Goal: Task Accomplishment & Management: Complete application form

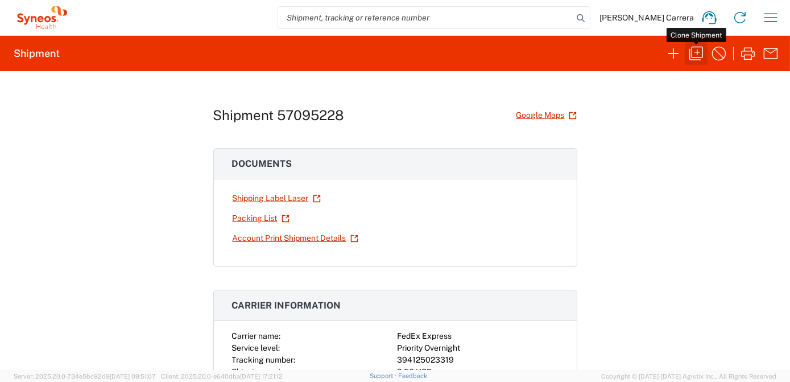
click at [696, 53] on icon "button" at bounding box center [696, 53] width 18 height 18
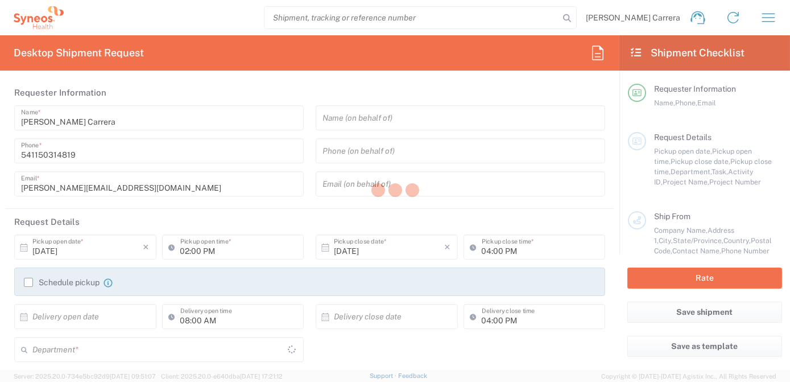
type input "01:00 PM"
type input "3190"
type textarea "[PERSON_NAME][EMAIL_ADDRESS][DOMAIN_NAME]"
type input "Dallis Meyer"
type input "7 Dwyer Place"
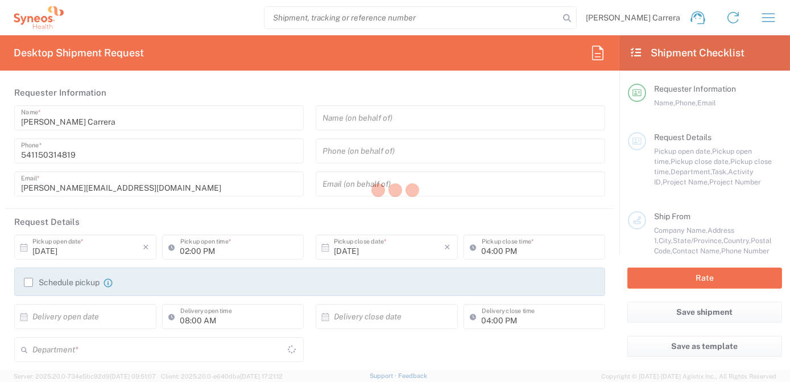
type input "St. Louis"
type input "[US_STATE]"
type input "63124"
type input "dallis Meyer"
type input "19728219899"
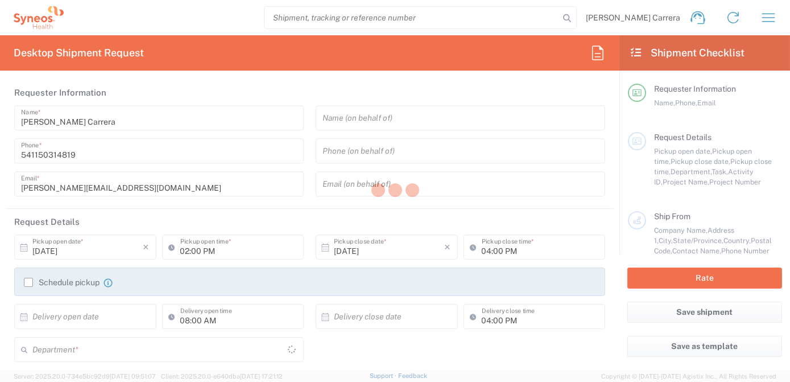
type input "site 2014- Sleep Therapy research Center"
type input "5290 Medical Drive"
type input "San Antonio"
type input "[GEOGRAPHIC_DATA]"
type input "78229"
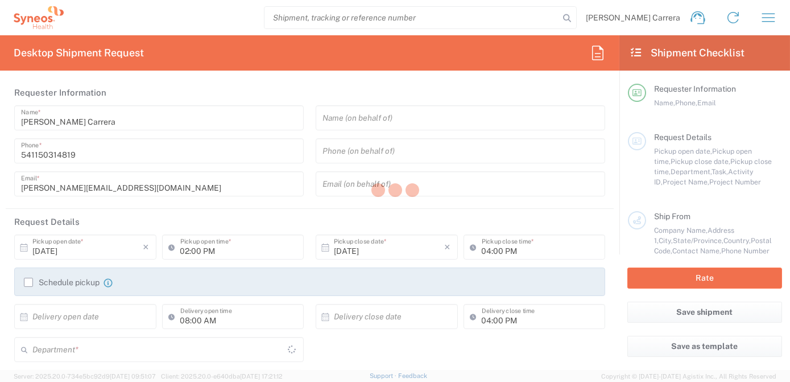
type input "Michael Gonzalez"
type input "1264445231"
type input "[PERSON_NAME] Rsrch Grp ([GEOGRAPHIC_DATA]) In"
type input "Sender/Shipper"
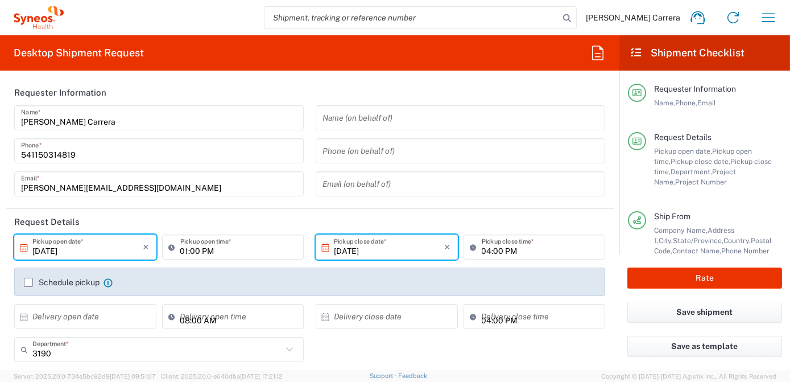
type input "[US_STATE]"
type input "Envelope"
type input "Mineralys 7063334"
type input "7063334"
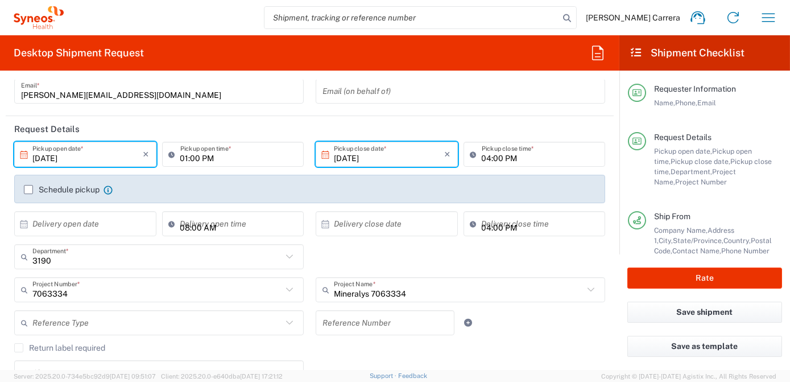
scroll to position [103, 0]
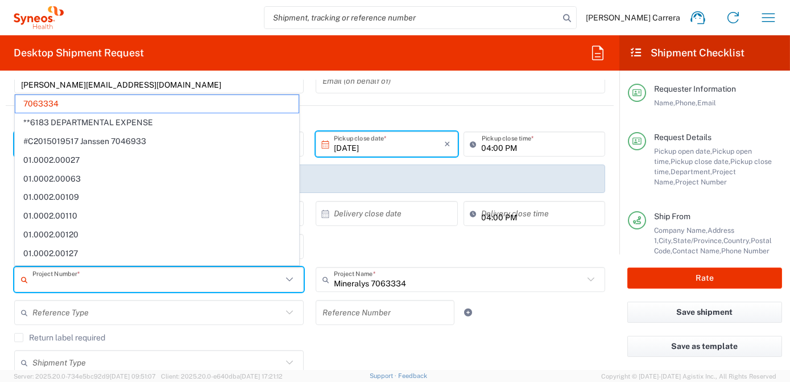
drag, startPoint x: 109, startPoint y: 284, endPoint x: 0, endPoint y: 284, distance: 109.2
click at [0, 286] on form "Requester Information Josefina Lascombes Carrera Name * 541150314819 Phone * jo…" at bounding box center [309, 225] width 619 height 290
type input "70633341552"
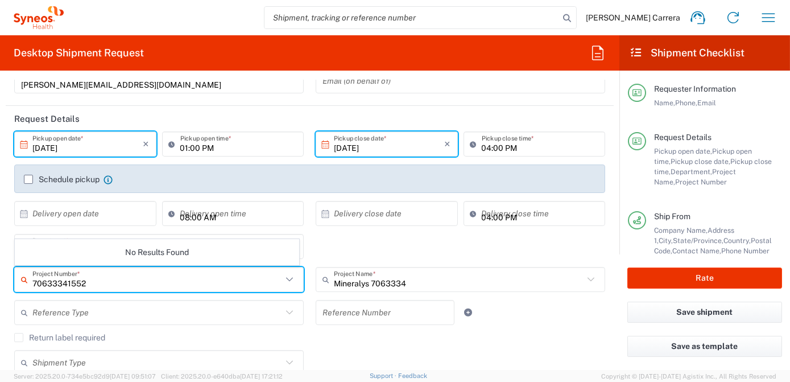
drag, startPoint x: 96, startPoint y: 285, endPoint x: 0, endPoint y: 280, distance: 96.3
click at [0, 281] on html "Josefina Lascombes Carrera Home Shipment estimator Shipment tracking Desktop sh…" at bounding box center [395, 191] width 790 height 382
type input "1552"
click at [56, 284] on input "1552" at bounding box center [157, 280] width 250 height 20
drag, startPoint x: 56, startPoint y: 284, endPoint x: 0, endPoint y: 291, distance: 56.1
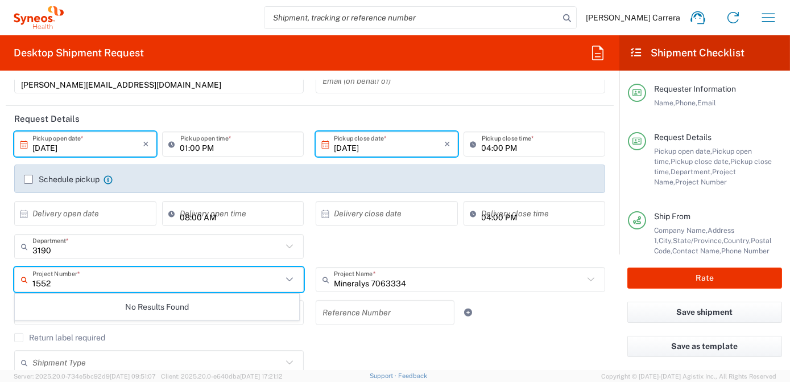
click at [0, 291] on html "Josefina Lascombes Carrera Home Shipment estimator Shipment tracking Desktop sh…" at bounding box center [395, 191] width 790 height 382
type input "0155"
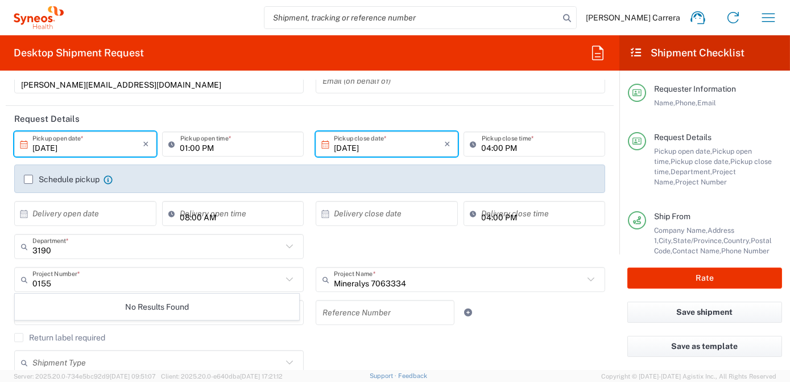
click at [24, 19] on icon at bounding box center [23, 20] width 6 height 9
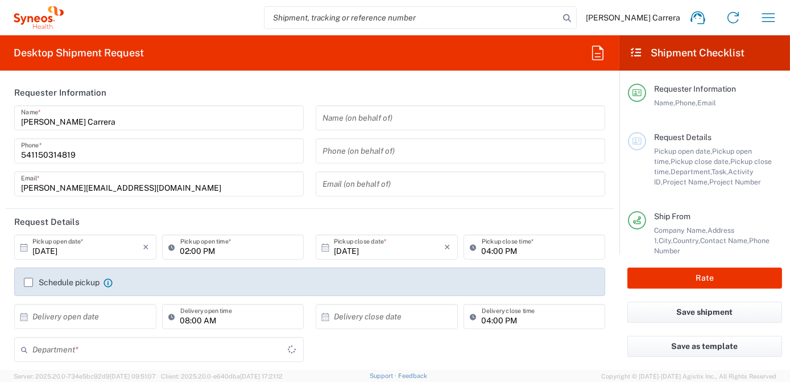
type input "3190"
type input "[GEOGRAPHIC_DATA]"
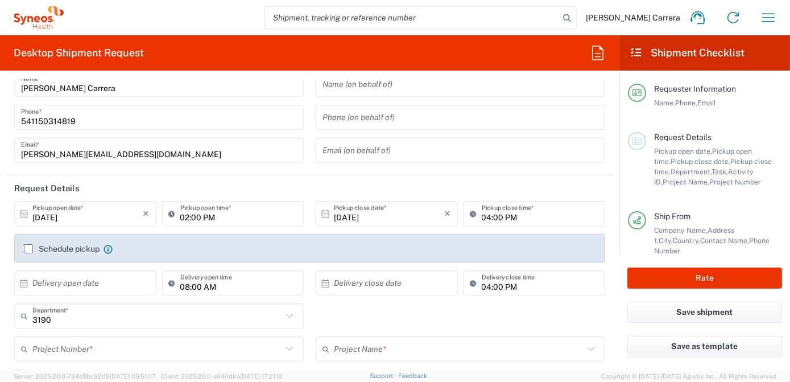
scroll to position [51, 0]
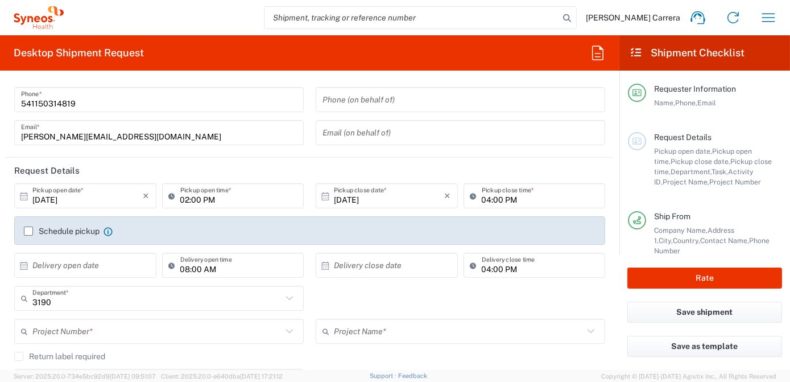
click at [71, 333] on input "text" at bounding box center [157, 331] width 250 height 20
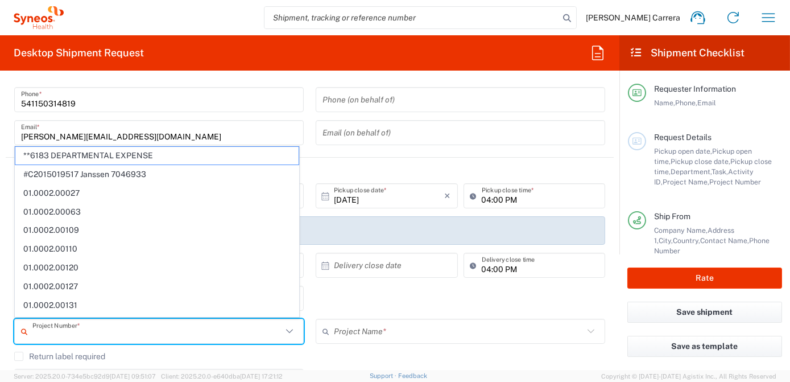
type input "1"
type input "Syneos Health Argentina SA"
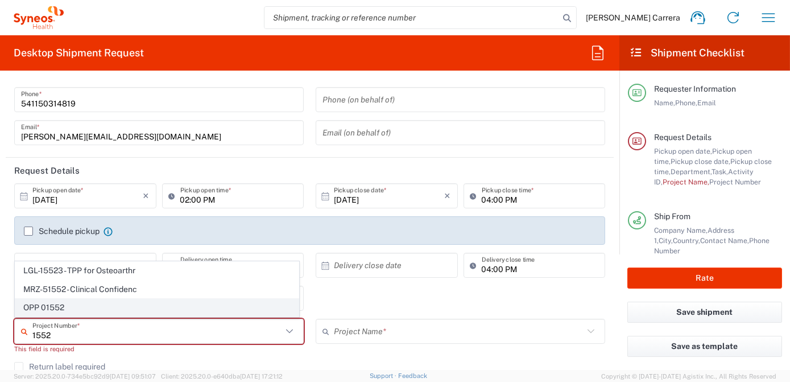
click at [78, 310] on span "OPP 01552" at bounding box center [156, 308] width 283 height 18
type input "OPP 01552"
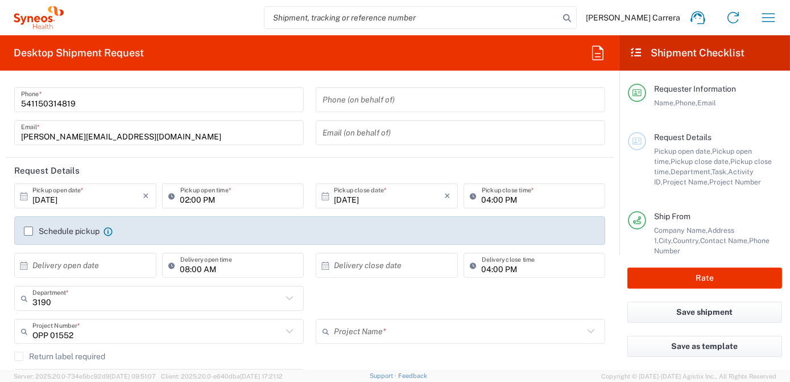
click at [406, 333] on input "text" at bounding box center [459, 331] width 250 height 20
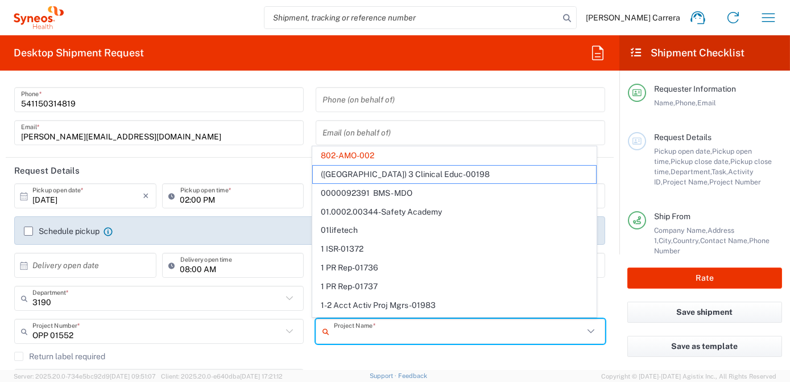
type input "7"
type input "OPP 01552"
click at [379, 351] on agx-checkbox-control "Return label required" at bounding box center [309, 355] width 591 height 9
type input "802-AMO-002"
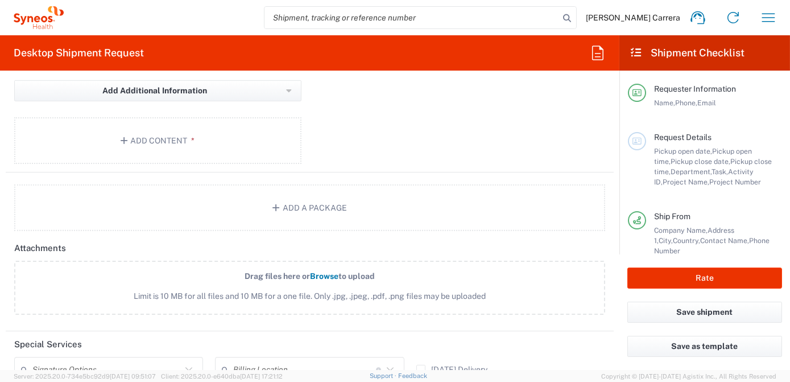
scroll to position [1189, 0]
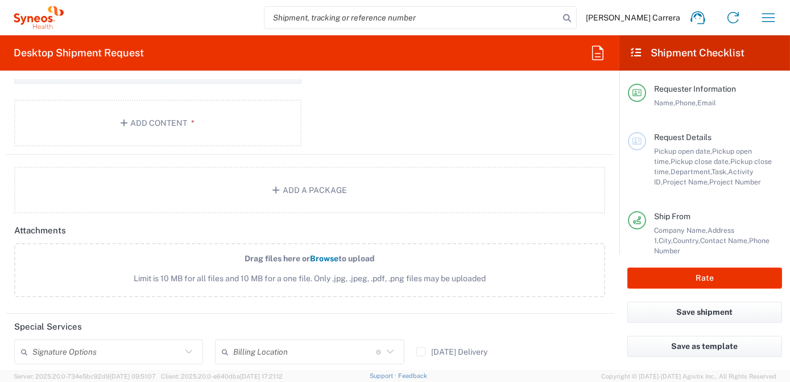
click at [280, 349] on input "text" at bounding box center [304, 352] width 143 height 20
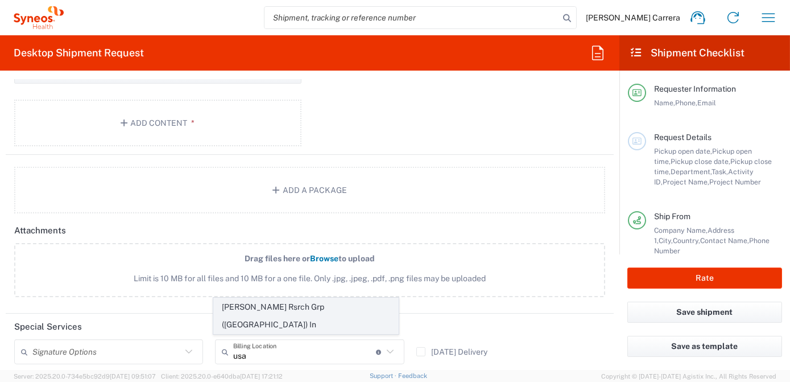
click at [359, 330] on span "[PERSON_NAME] Rsrch Grp ([GEOGRAPHIC_DATA]) In" at bounding box center [306, 315] width 184 height 35
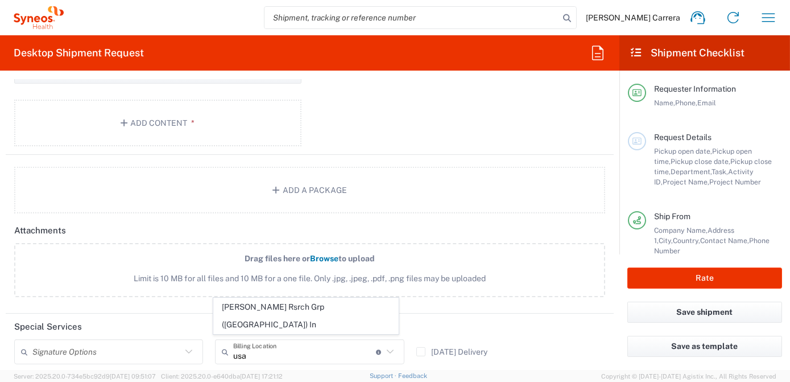
type input "[PERSON_NAME] Rsrch Grp ([GEOGRAPHIC_DATA]) In"
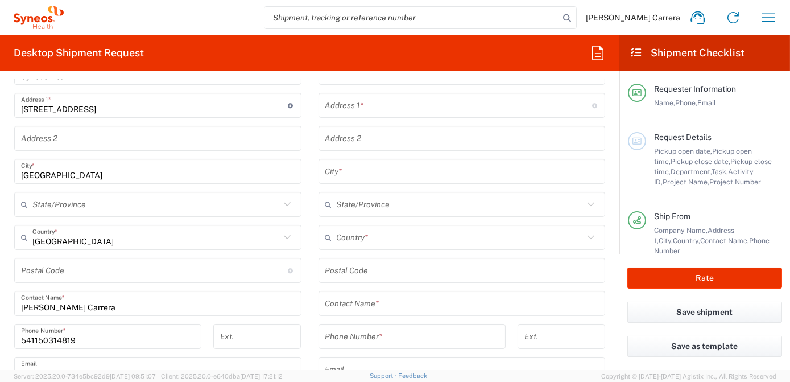
scroll to position [413, 0]
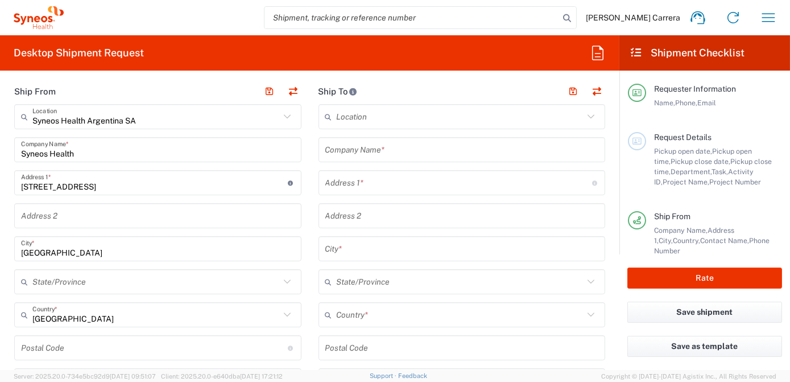
drag, startPoint x: 129, startPoint y: 155, endPoint x: 0, endPoint y: 108, distance: 136.9
click at [0, 110] on html "[PERSON_NAME] Carrera Home Shipment estimator Shipment tracking Desktop shipmen…" at bounding box center [395, 191] width 790 height 382
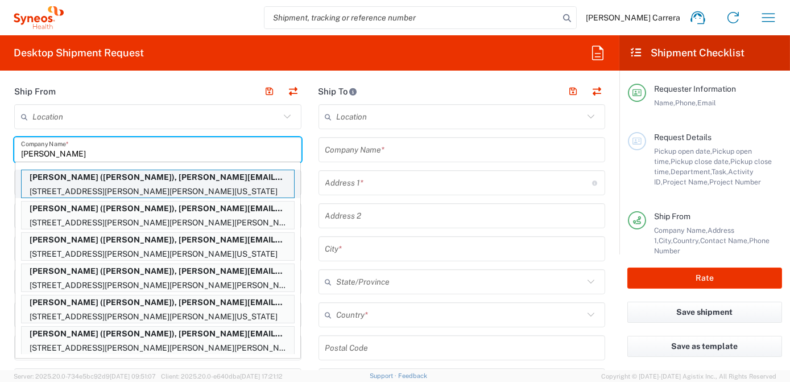
click at [82, 178] on p "[PERSON_NAME] ([PERSON_NAME]), [PERSON_NAME][EMAIL_ADDRESS][PERSON_NAME][DOMAIN…" at bounding box center [158, 177] width 272 height 14
type input "[PERSON_NAME]"
type input "[STREET_ADDRESS][PERSON_NAME][PERSON_NAME]"
type input "[US_STATE]"
type input "[GEOGRAPHIC_DATA]"
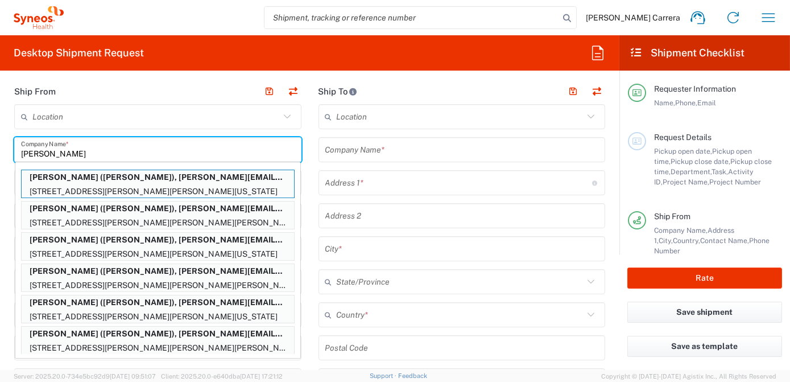
type input "50131"
type input "[PERSON_NAME]"
type input "5157831690"
type input "[PERSON_NAME][EMAIL_ADDRESS][PERSON_NAME][DOMAIN_NAME]"
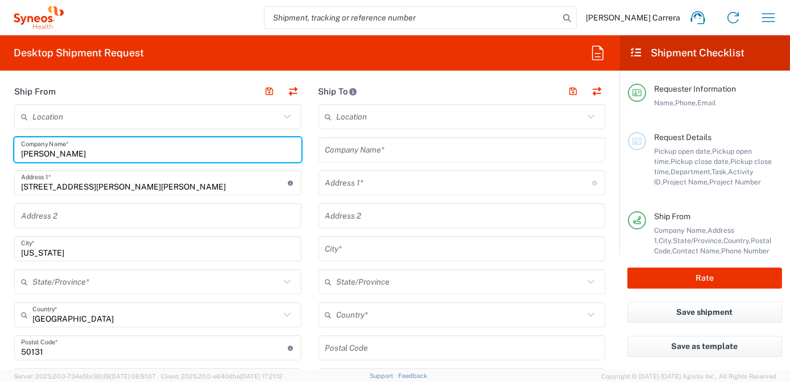
type input "[US_STATE]"
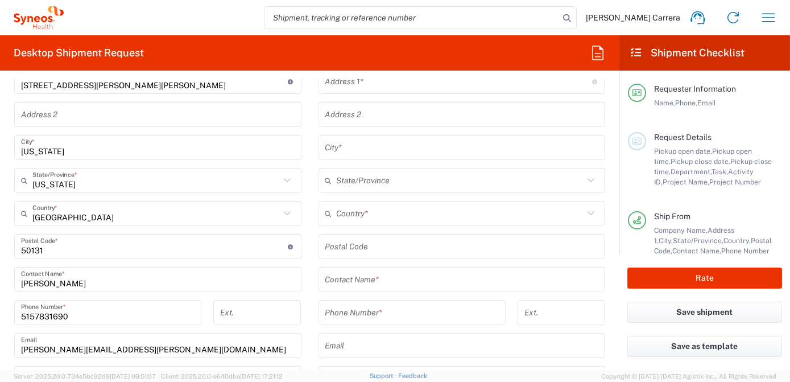
scroll to position [517, 0]
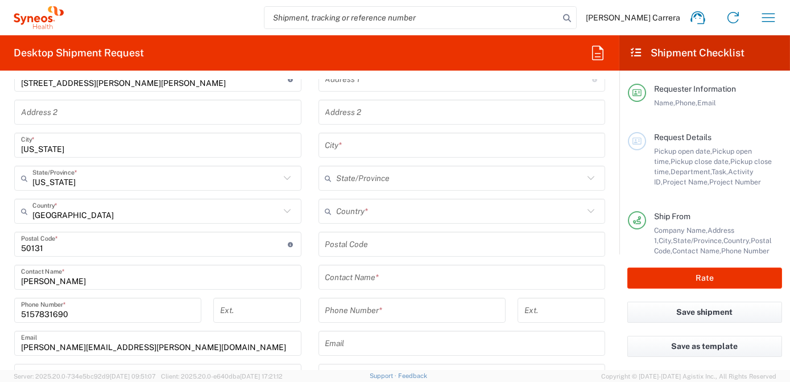
click at [69, 315] on input "5157831690" at bounding box center [107, 310] width 173 height 20
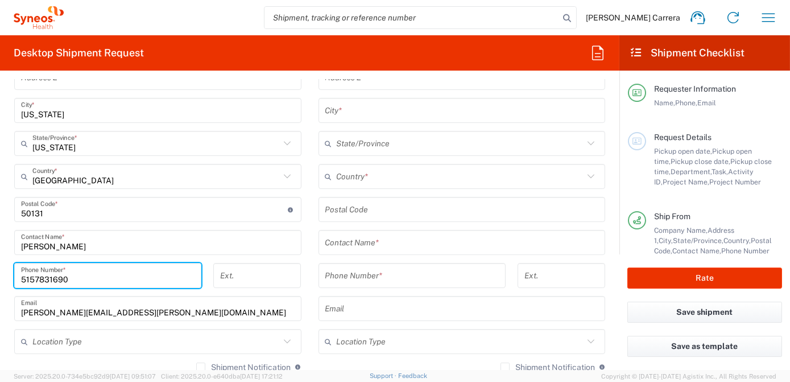
scroll to position [569, 0]
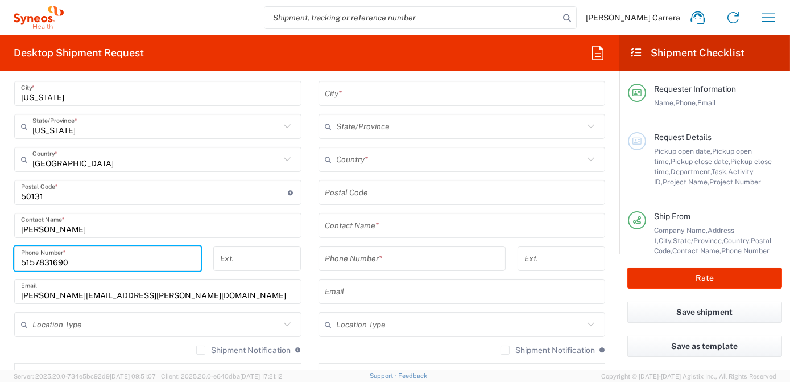
type input "5157831690"
click at [348, 227] on input "text" at bounding box center [462, 226] width 274 height 20
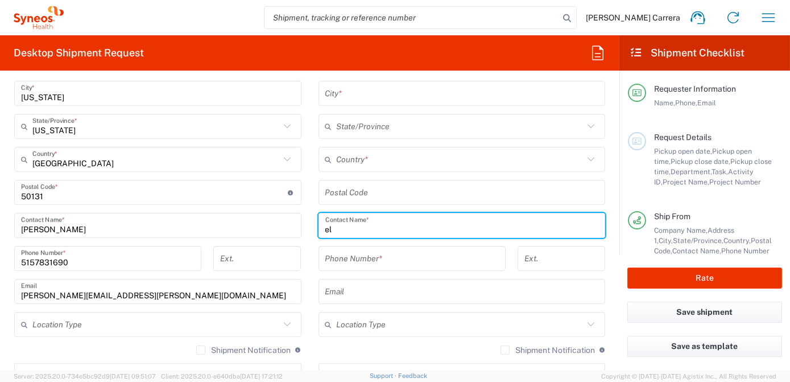
type input "e"
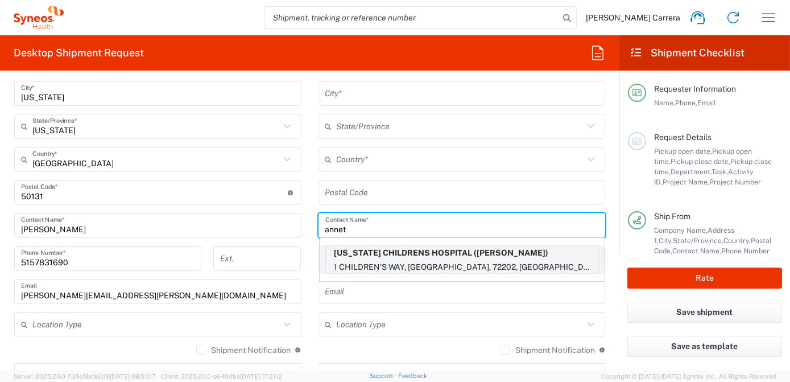
type input "annet"
click at [394, 253] on p "[US_STATE] CHILDRENS HOSPITAL ([PERSON_NAME])" at bounding box center [462, 253] width 272 height 14
type input "[US_STATE][GEOGRAPHIC_DATA]"
type input "1 CHILDREN'S WAY"
type input "LITTLE ROCK"
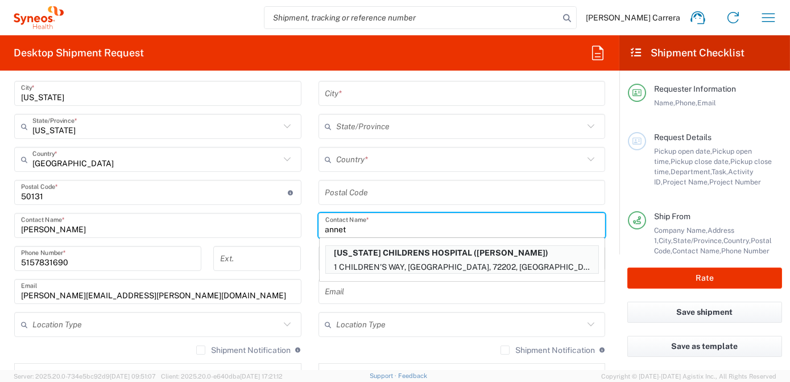
type input "[GEOGRAPHIC_DATA]"
type input "72202"
type input "[PERSON_NAME]"
type input "[PHONE_NUMBER]"
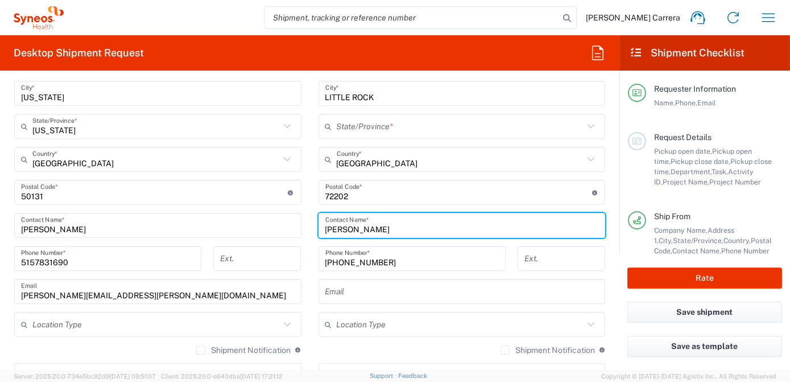
type input "[US_STATE]"
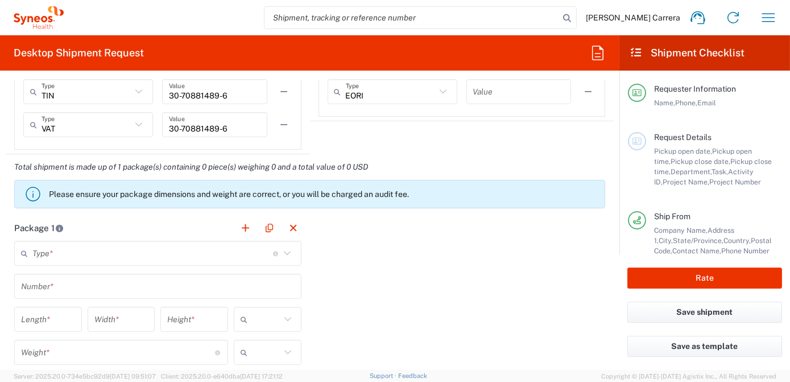
scroll to position [982, 0]
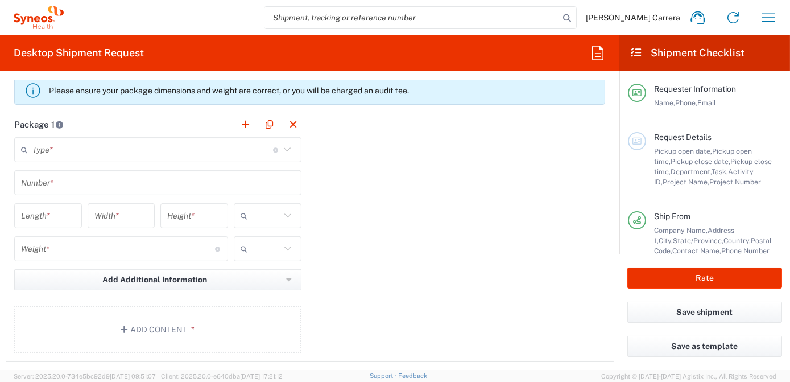
click at [47, 150] on input "text" at bounding box center [152, 150] width 241 height 20
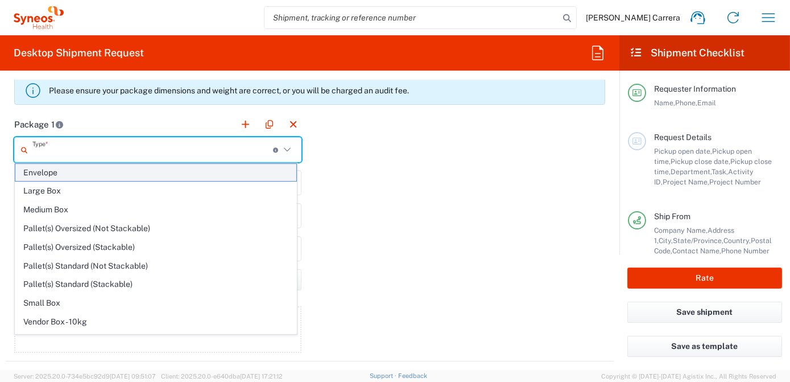
click at [77, 173] on span "Envelope" at bounding box center [155, 173] width 281 height 18
type input "Envelope"
type input "1"
type input "9.5"
type input "12.5"
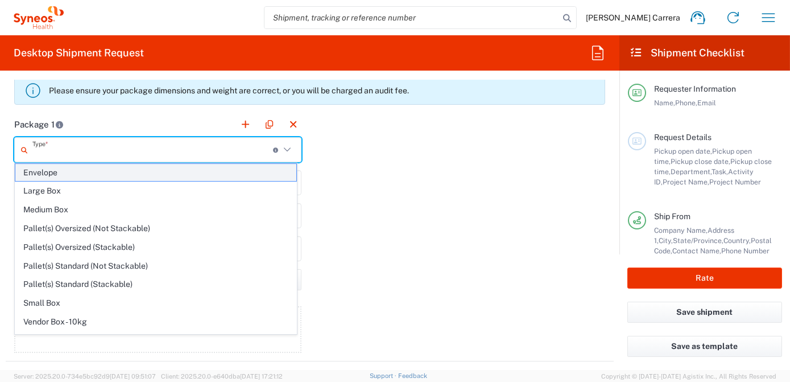
type input "0.25"
type input "in"
type input "0.45"
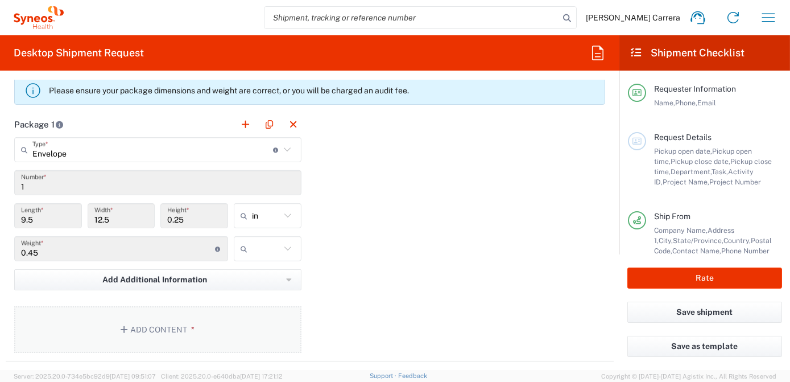
click at [171, 311] on button "Add Content *" at bounding box center [157, 329] width 287 height 47
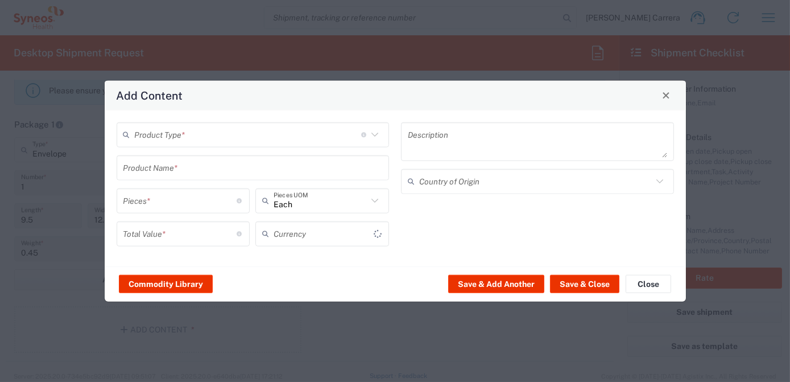
type input "US Dollar"
click at [167, 133] on input "text" at bounding box center [248, 135] width 226 height 20
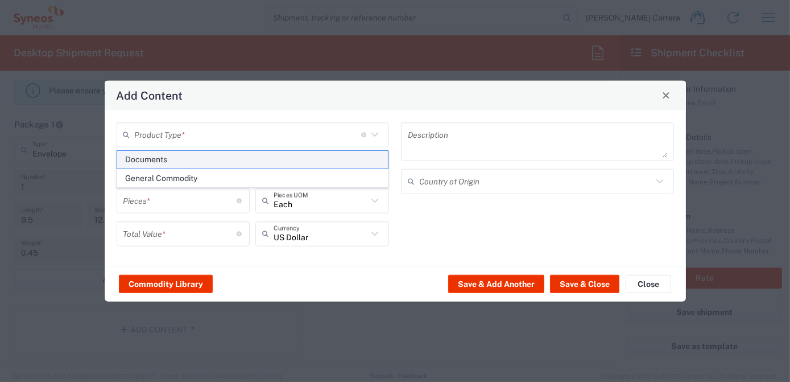
click at [176, 158] on span "Documents" at bounding box center [252, 160] width 271 height 18
type input "Documents"
type input "1"
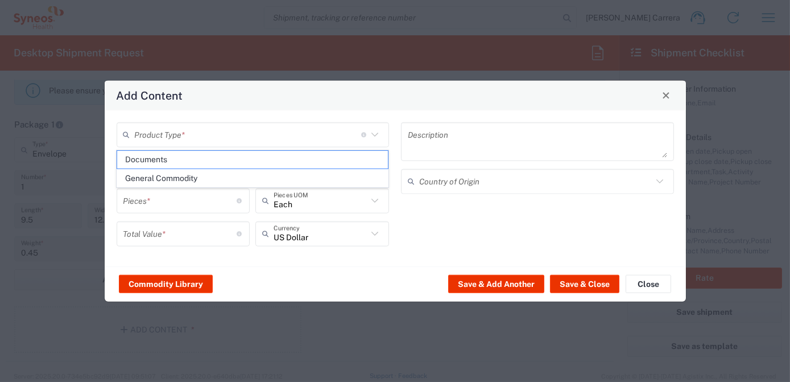
type textarea "Documents"
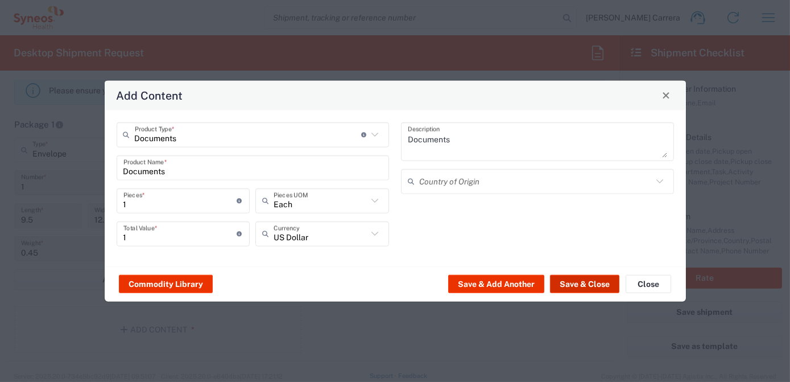
click at [569, 289] on button "Save & Close" at bounding box center [584, 284] width 69 height 18
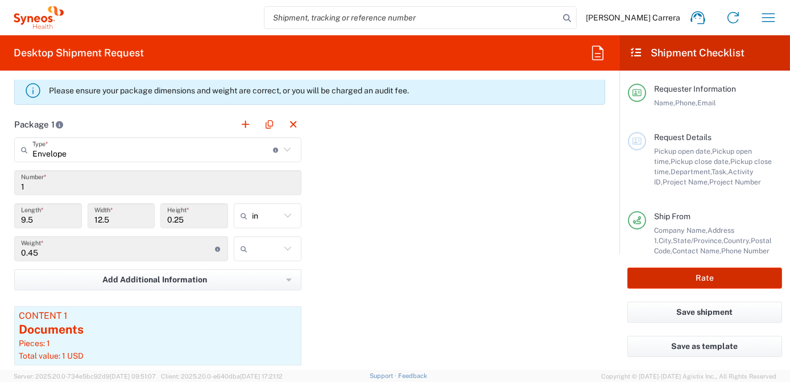
click at [658, 276] on button "Rate" at bounding box center [704, 277] width 155 height 21
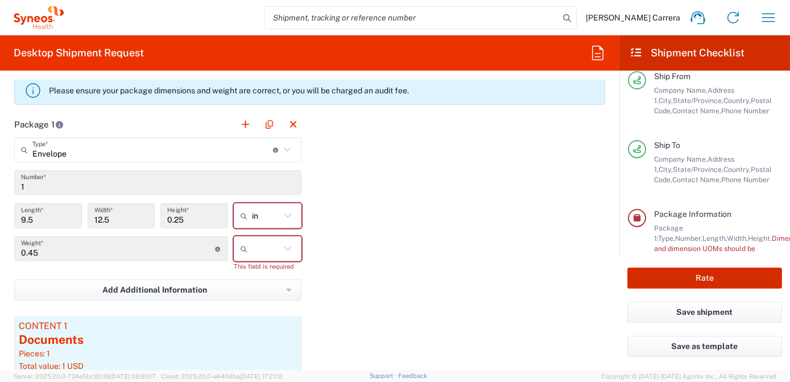
scroll to position [182, 0]
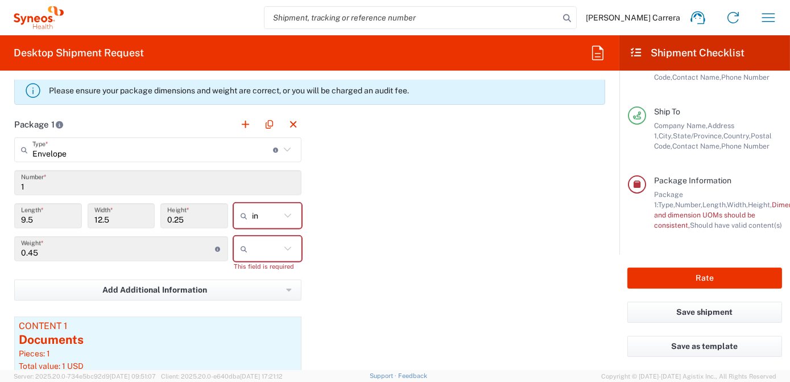
click at [264, 245] on input "text" at bounding box center [266, 248] width 28 height 18
click at [263, 289] on span "lbs" at bounding box center [264, 290] width 64 height 18
type input "lbs"
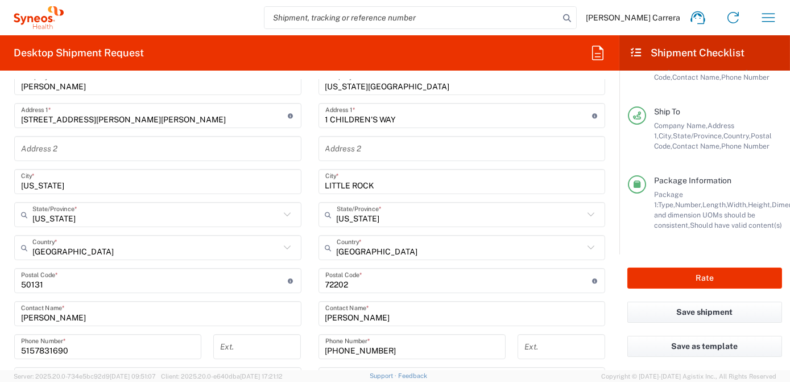
scroll to position [465, 0]
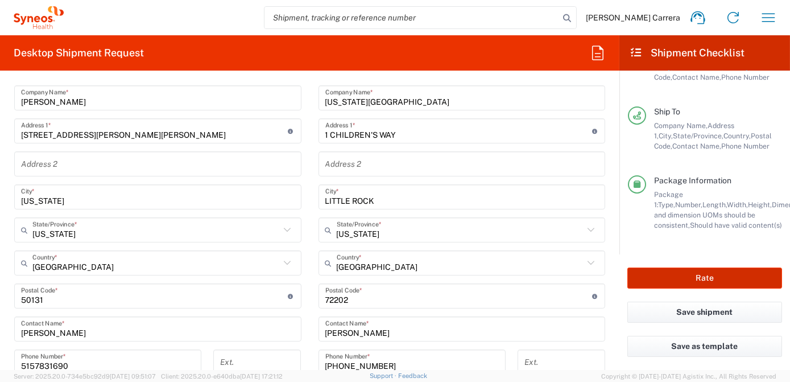
click at [663, 276] on button "Rate" at bounding box center [704, 277] width 155 height 21
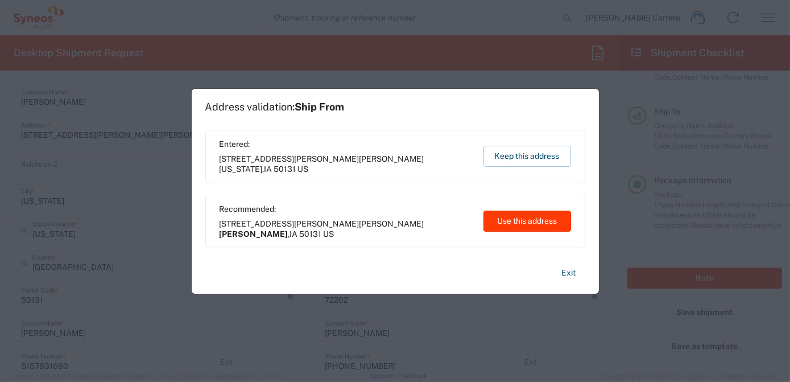
click at [537, 221] on button "Use this address" at bounding box center [527, 220] width 88 height 21
type input "[PERSON_NAME]"
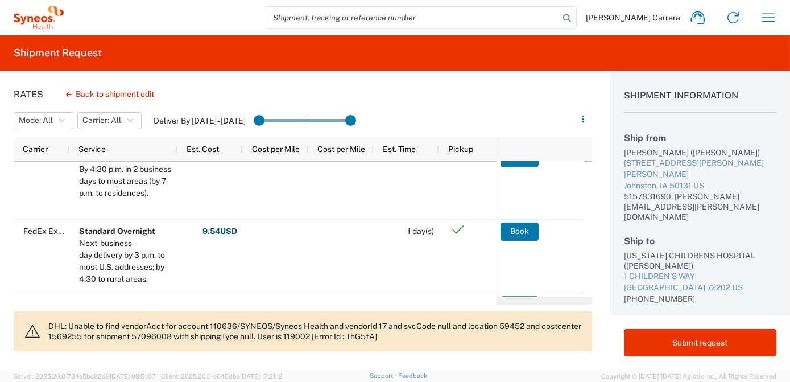
scroll to position [111, 0]
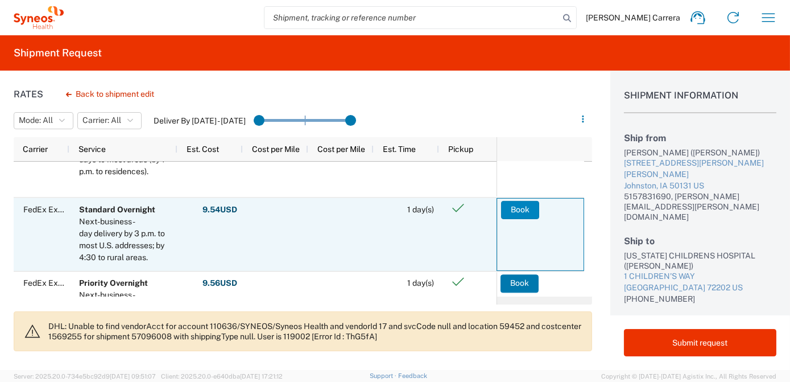
click at [520, 213] on button "Book" at bounding box center [520, 209] width 38 height 18
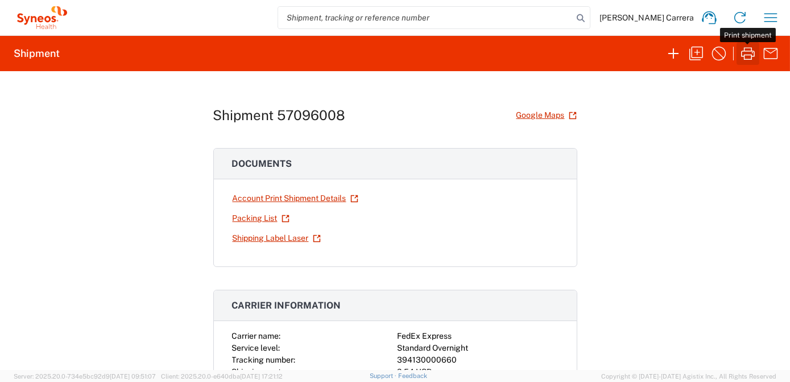
click at [743, 52] on icon "button" at bounding box center [748, 53] width 18 height 18
click at [696, 58] on icon "button" at bounding box center [696, 53] width 18 height 18
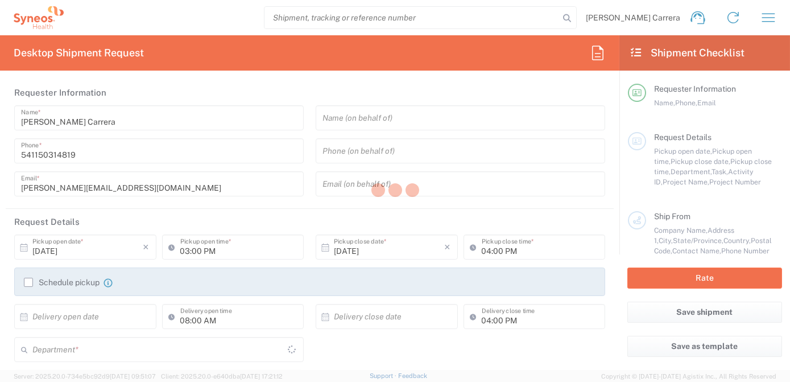
type input "02:00 PM"
type input "3190"
type textarea "[PERSON_NAME][EMAIL_ADDRESS][DOMAIN_NAME]"
type input "[PERSON_NAME]"
type input "[STREET_ADDRESS][PERSON_NAME][PERSON_NAME]"
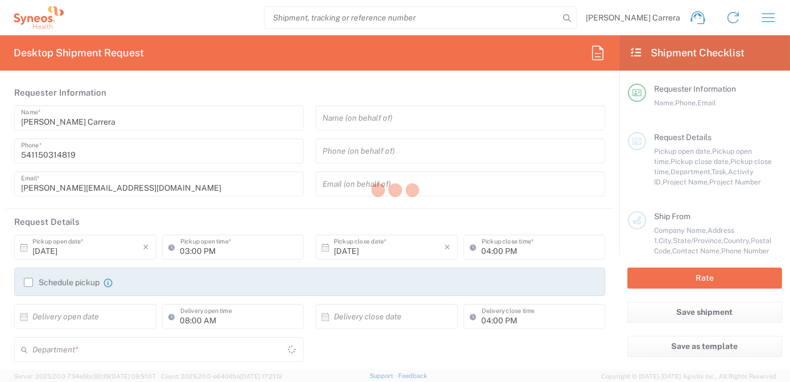
type input "[PERSON_NAME]"
type input "50131"
type input "[PERSON_NAME]"
type input "5157831690"
type input "[PERSON_NAME][EMAIL_ADDRESS][PERSON_NAME][DOMAIN_NAME]"
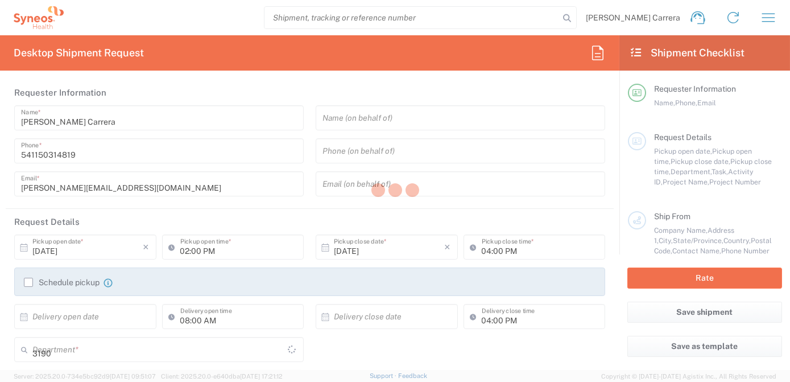
type input "[US_STATE][GEOGRAPHIC_DATA]"
type input "1 CHILDREN'S WAY"
type input "LITTLE ROCK"
type input "[GEOGRAPHIC_DATA]"
type input "72202"
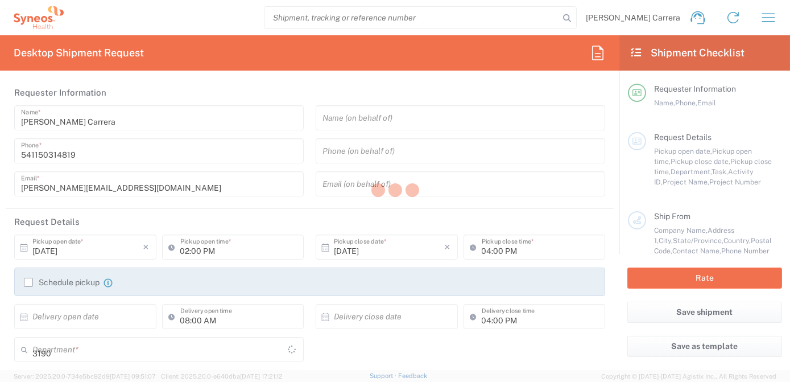
type input "[PERSON_NAME]"
type input "[PHONE_NUMBER]"
type input "[PERSON_NAME] Rsrch Grp ([GEOGRAPHIC_DATA]) In"
type input "Sender/Shipper"
type input "[US_STATE]"
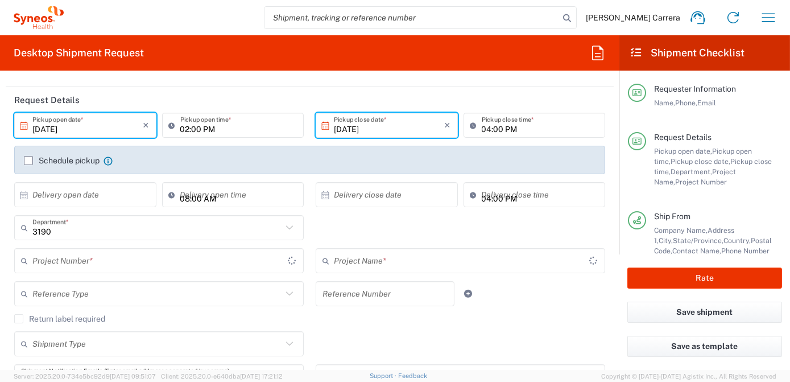
type input "[US_STATE]"
type input "802-AMO-002"
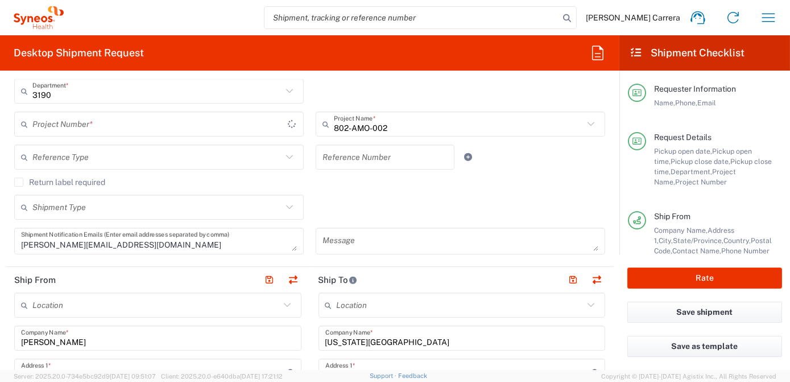
type input "Envelope"
type input "OPP 01552"
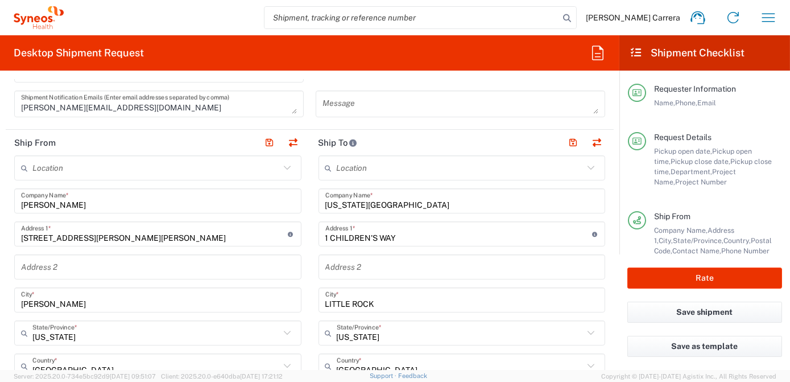
scroll to position [413, 0]
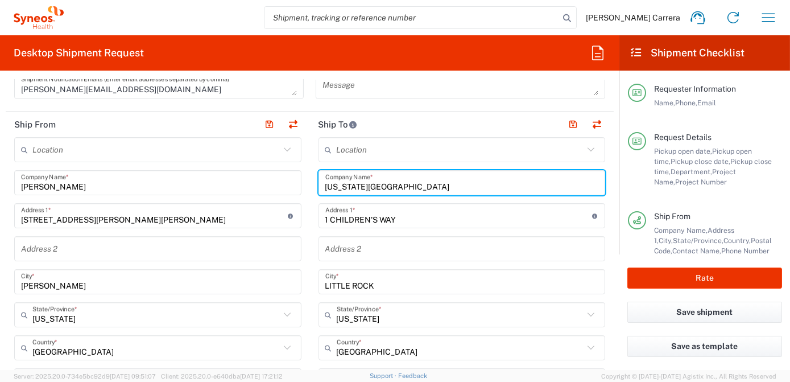
drag, startPoint x: 404, startPoint y: 186, endPoint x: 172, endPoint y: 179, distance: 232.7
click at [176, 180] on div "Ship From Location [PERSON_NAME] LLC-[GEOGRAPHIC_DATA] [GEOGRAPHIC_DATA] [GEOGR…" at bounding box center [310, 381] width 608 height 541
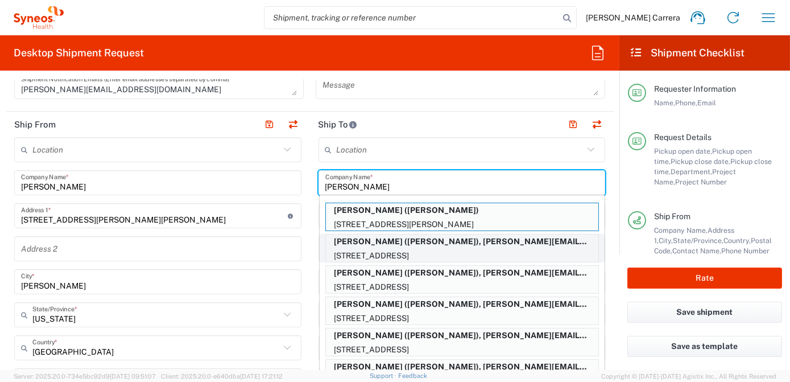
click at [406, 245] on p "[PERSON_NAME] ([PERSON_NAME]), [PERSON_NAME][EMAIL_ADDRESS][PERSON_NAME][DOMAIN…" at bounding box center [462, 241] width 272 height 14
type input "[PERSON_NAME]"
type input "[STREET_ADDRESS]"
type input "Apt. 61"
type input "[GEOGRAPHIC_DATA][PERSON_NAME]"
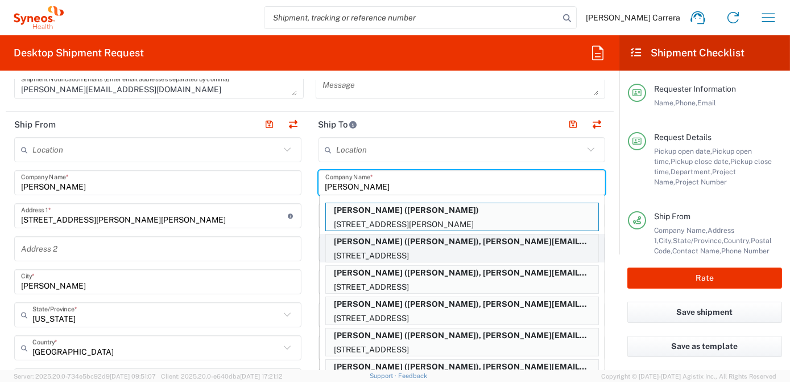
type input "[US_STATE]"
type input "90401"
type input "[PERSON_NAME]"
type input "7609949632"
type input "[PERSON_NAME][EMAIL_ADDRESS][PERSON_NAME][DOMAIN_NAME]"
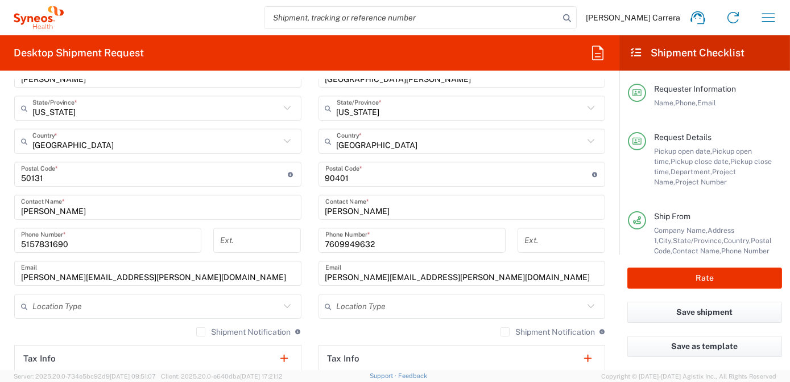
scroll to position [620, 0]
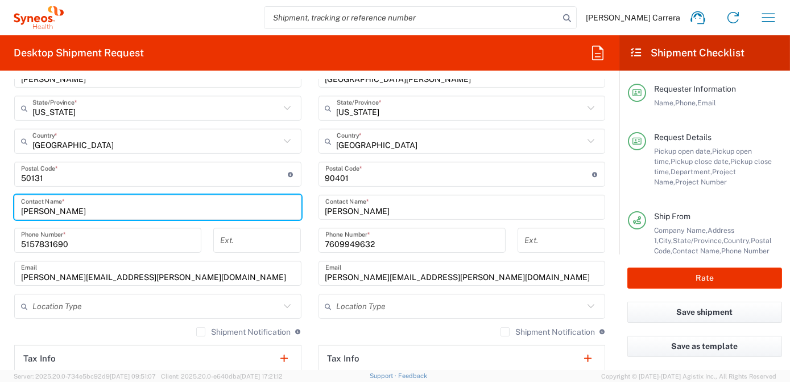
drag, startPoint x: 113, startPoint y: 213, endPoint x: 0, endPoint y: 210, distance: 113.2
click at [0, 212] on html "[PERSON_NAME] Carrera Home Shipment estimator Shipment tracking Desktop shipmen…" at bounding box center [395, 191] width 790 height 382
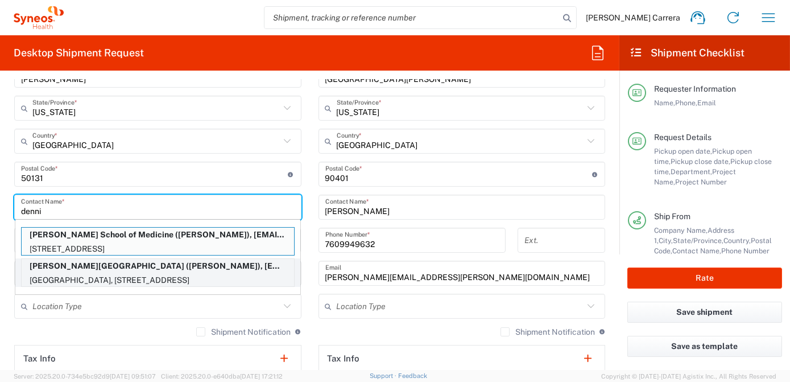
type input "denni"
click at [162, 276] on p "[GEOGRAPHIC_DATA], [STREET_ADDRESS]" at bounding box center [158, 280] width 272 height 14
type input "[PERSON_NAME][GEOGRAPHIC_DATA]"
type input "[GEOGRAPHIC_DATA], [GEOGRAPHIC_DATA]"
type input "SUITE B-200"
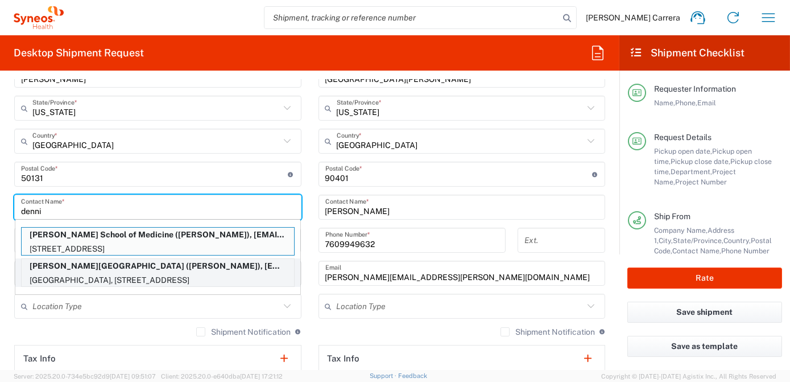
type input "[GEOGRAPHIC_DATA]"
type input "[US_STATE]"
type input "92139"
type input "[PERSON_NAME]"
type input "3108253264"
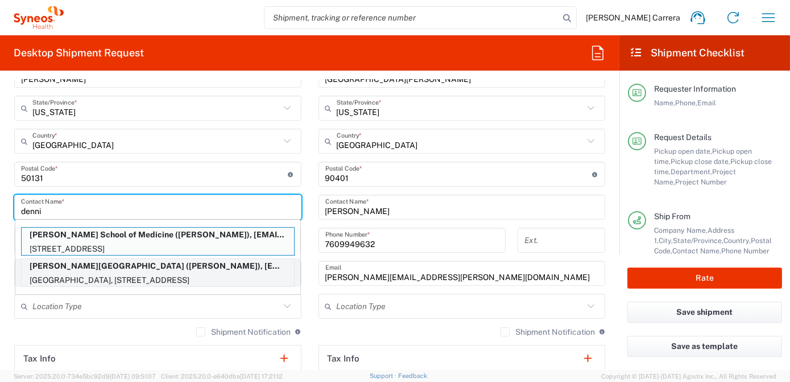
type input "[EMAIL_ADDRESS][DOMAIN_NAME]"
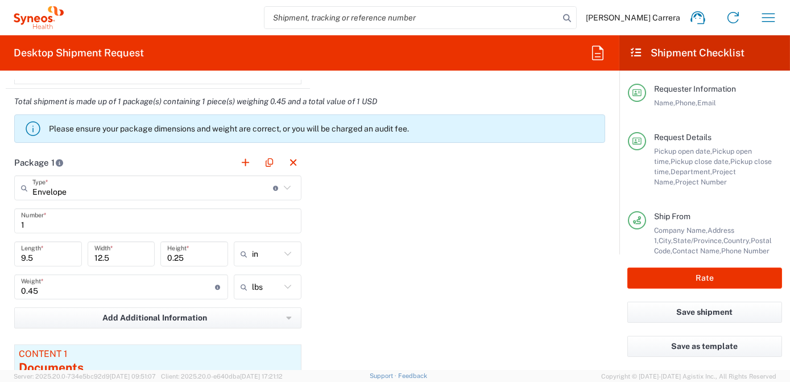
scroll to position [982, 0]
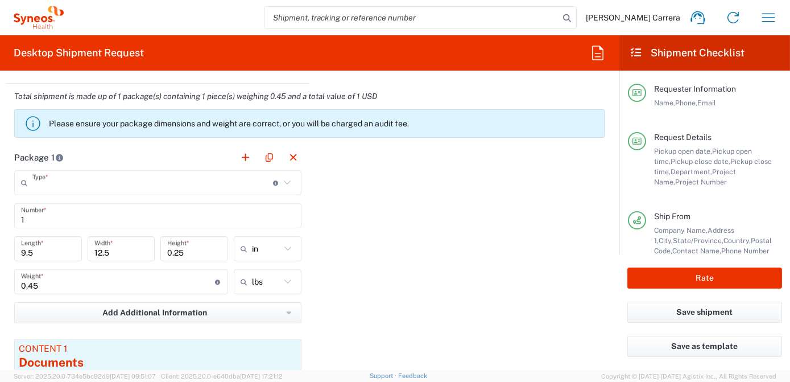
click at [61, 187] on input "text" at bounding box center [152, 183] width 241 height 20
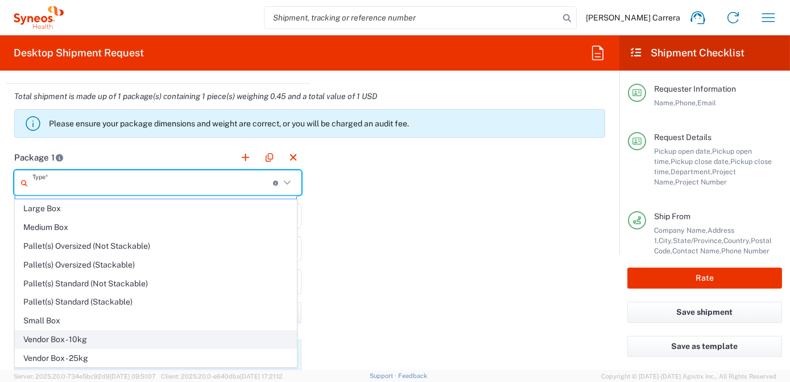
scroll to position [31, 0]
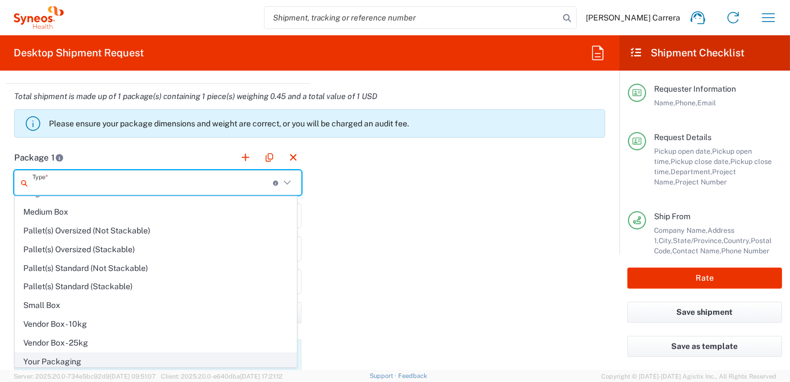
click at [59, 359] on span "Your Packaging" at bounding box center [155, 362] width 281 height 18
type input "Your Packaging"
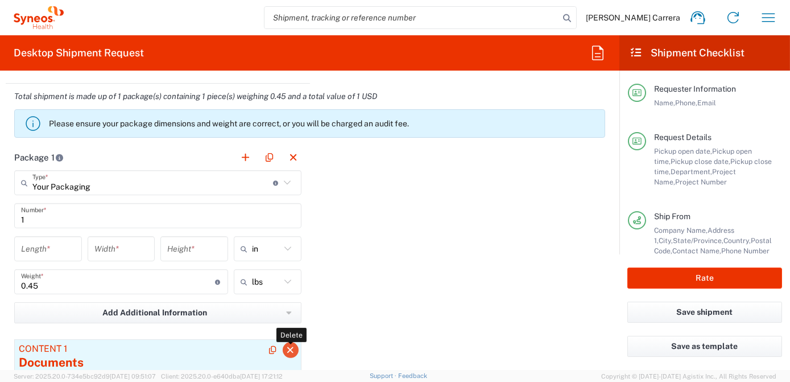
click at [287, 349] on icon "button" at bounding box center [291, 350] width 10 height 8
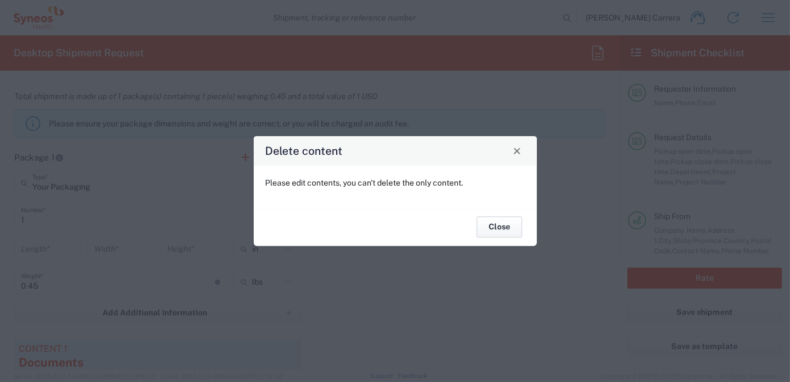
click at [502, 229] on button "Close" at bounding box center [499, 227] width 45 height 21
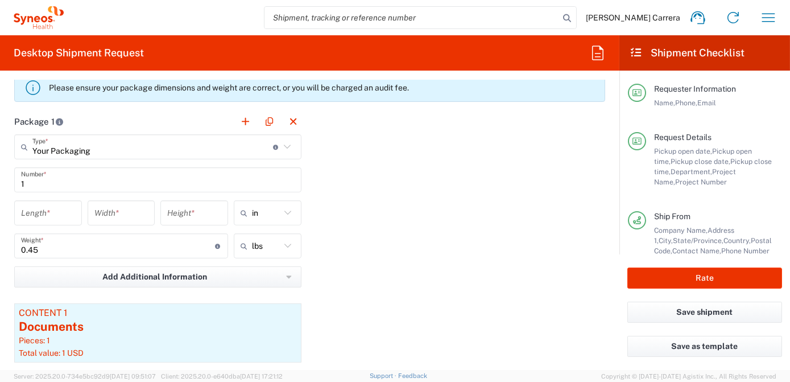
scroll to position [1137, 0]
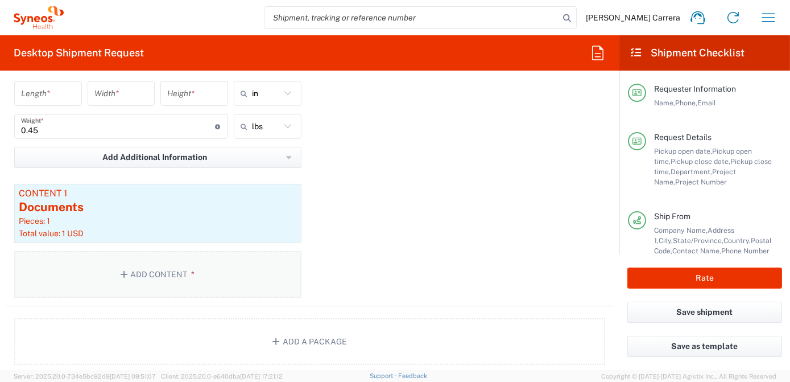
click at [147, 265] on button "Add Content *" at bounding box center [157, 274] width 287 height 47
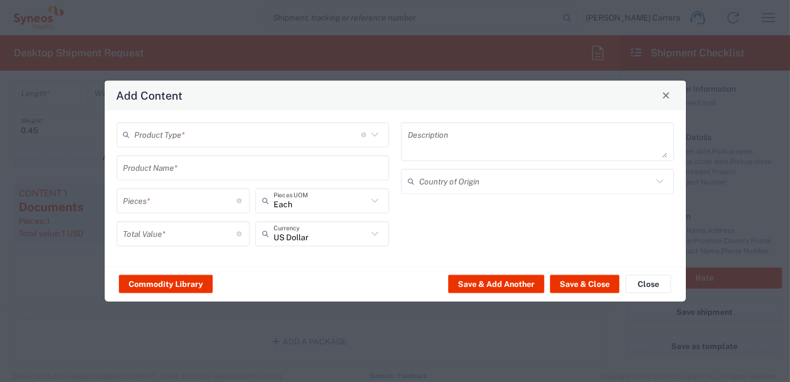
click at [205, 134] on input "text" at bounding box center [248, 135] width 226 height 20
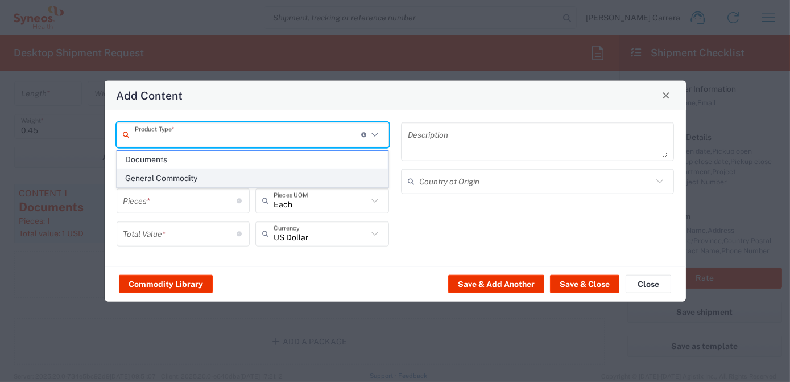
click at [191, 180] on span "General Commodity" at bounding box center [252, 178] width 271 height 18
type input "General Commodity"
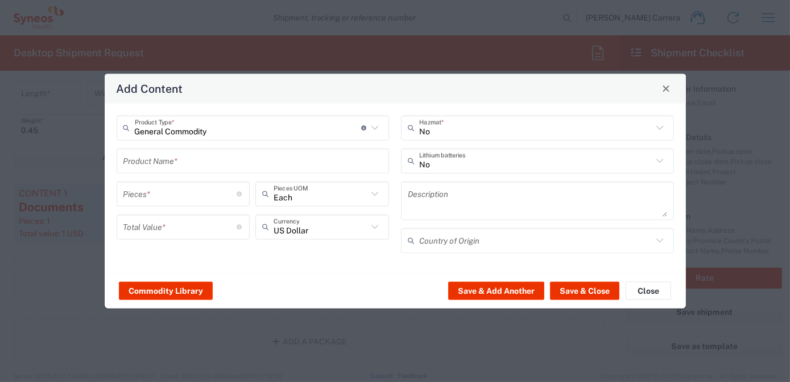
click at [154, 166] on input "text" at bounding box center [252, 161] width 259 height 20
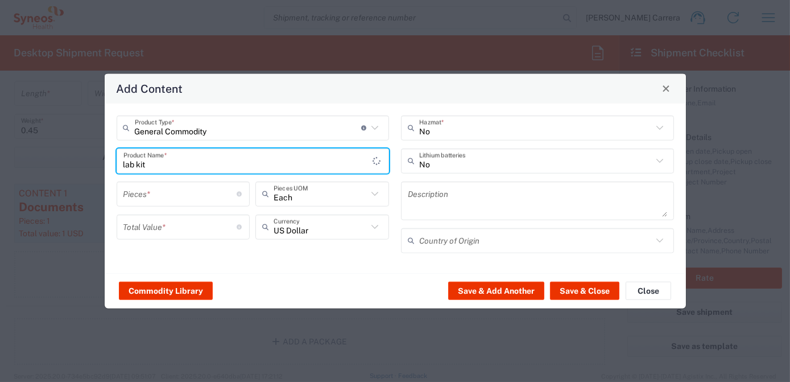
type input "lab kit"
click at [139, 197] on input "number" at bounding box center [180, 194] width 114 height 20
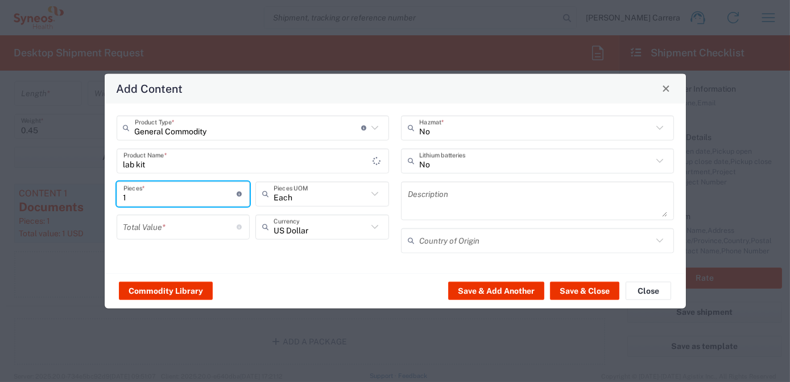
type input "1"
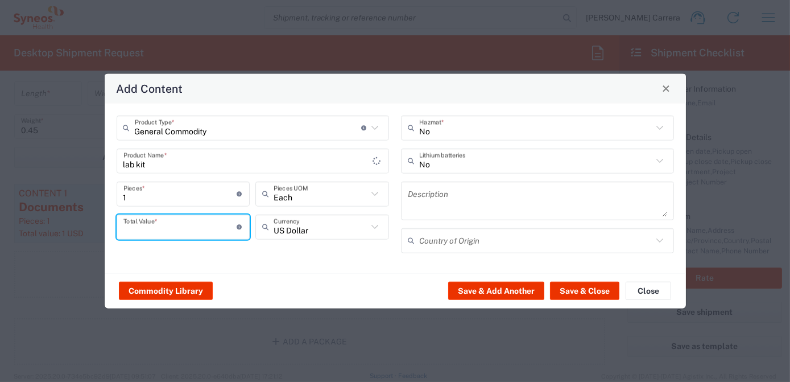
click at [149, 231] on input "number" at bounding box center [180, 227] width 114 height 20
type input "10"
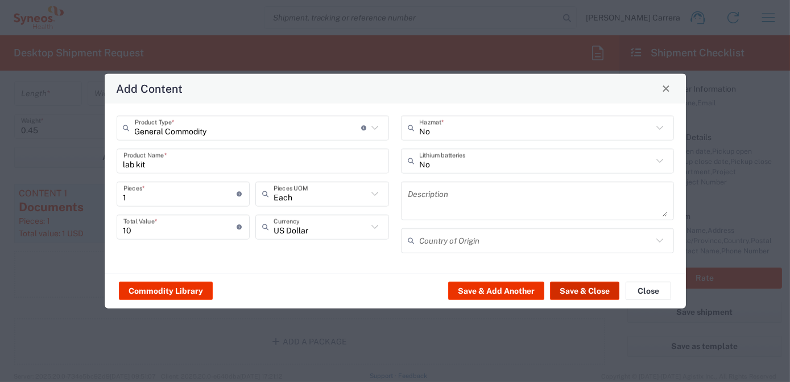
click at [592, 293] on button "Save & Close" at bounding box center [584, 291] width 69 height 18
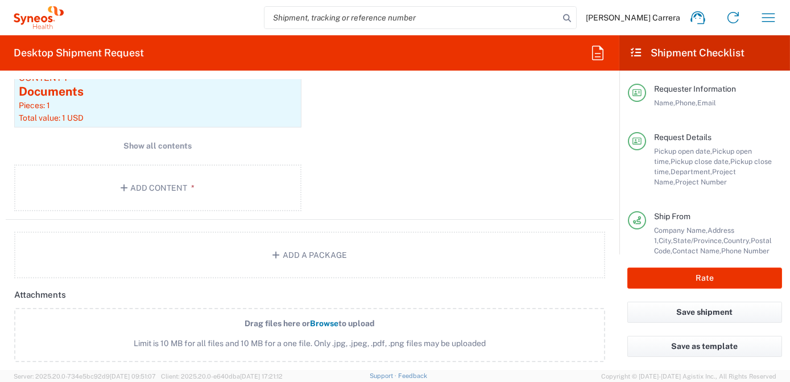
scroll to position [1189, 0]
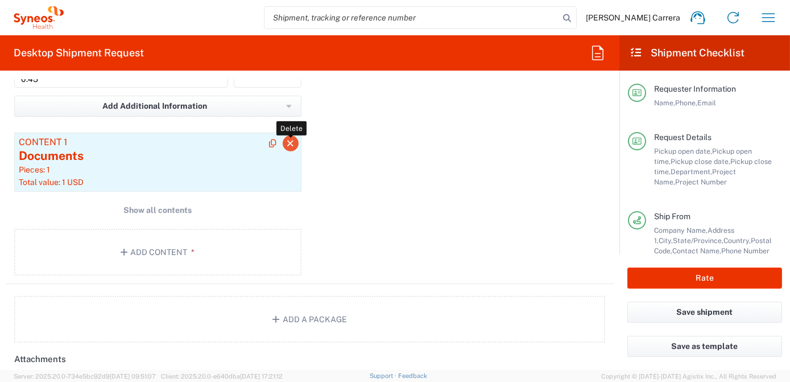
click at [286, 142] on icon "button" at bounding box center [291, 143] width 10 height 8
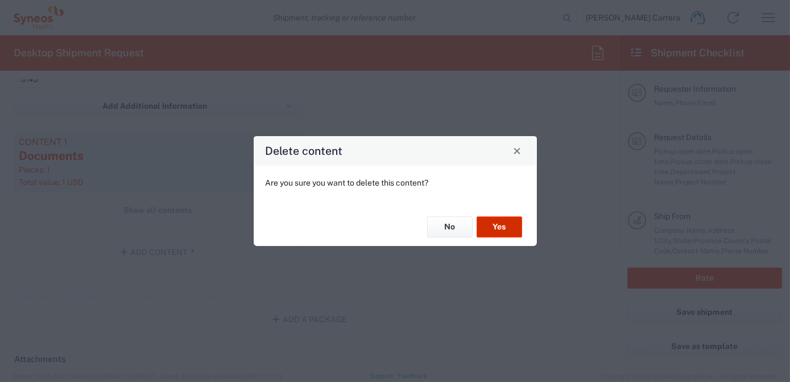
click at [500, 230] on button "Yes" at bounding box center [499, 227] width 45 height 21
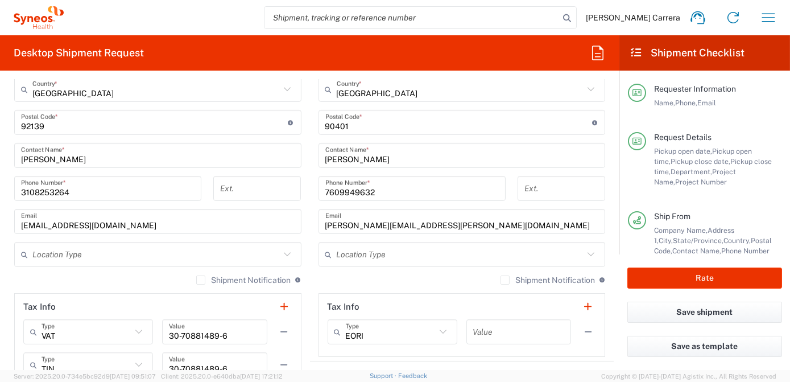
scroll to position [517, 0]
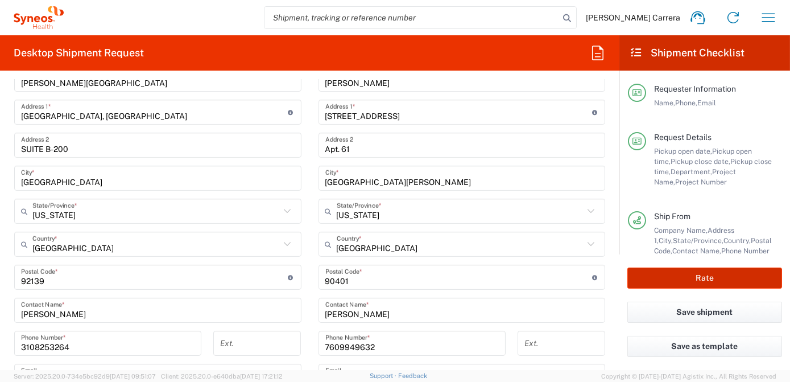
click at [681, 272] on button "Rate" at bounding box center [704, 277] width 155 height 21
click at [687, 279] on button "Rate" at bounding box center [704, 277] width 155 height 21
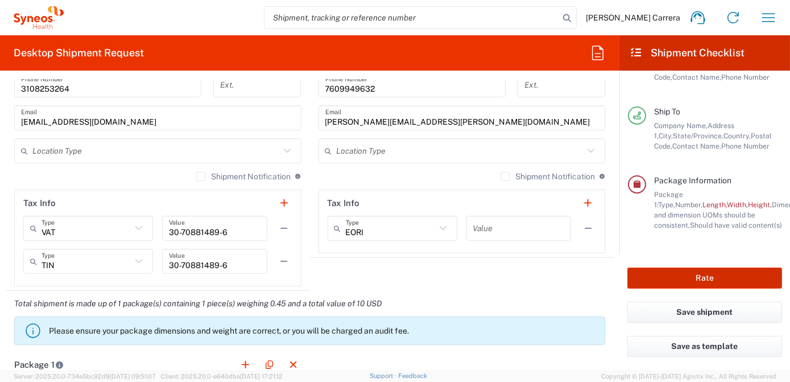
scroll to position [930, 0]
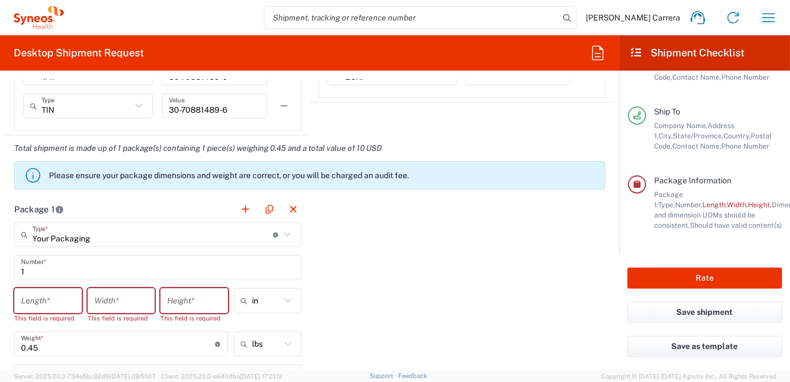
click at [37, 298] on input "number" at bounding box center [48, 301] width 54 height 20
type input "15"
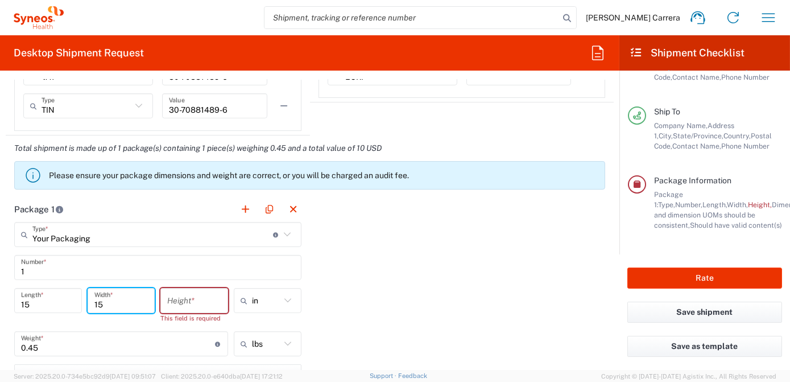
type input "15"
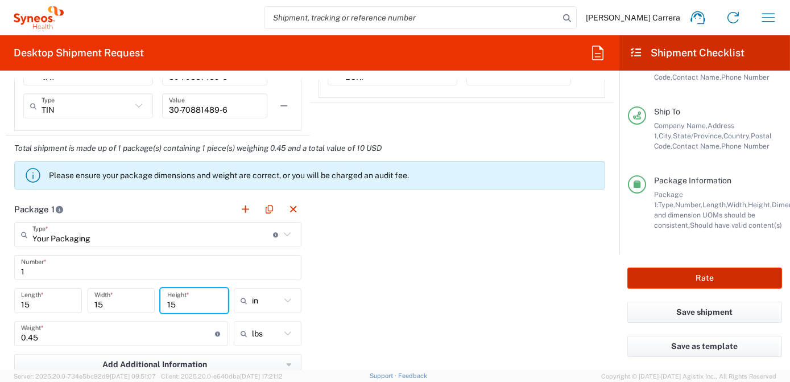
type input "15"
click at [650, 280] on button "Rate" at bounding box center [704, 277] width 155 height 21
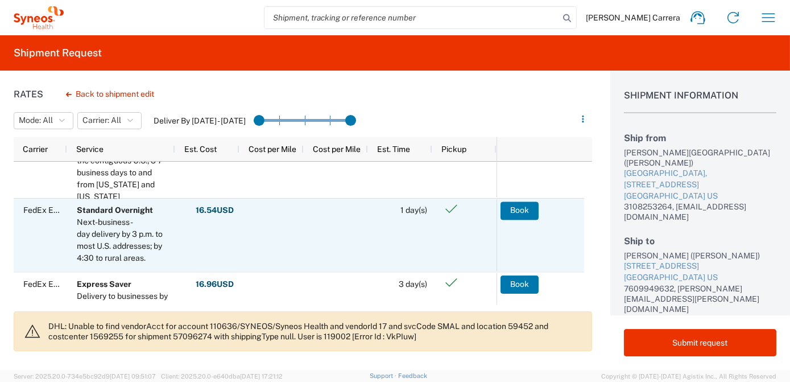
scroll to position [51, 0]
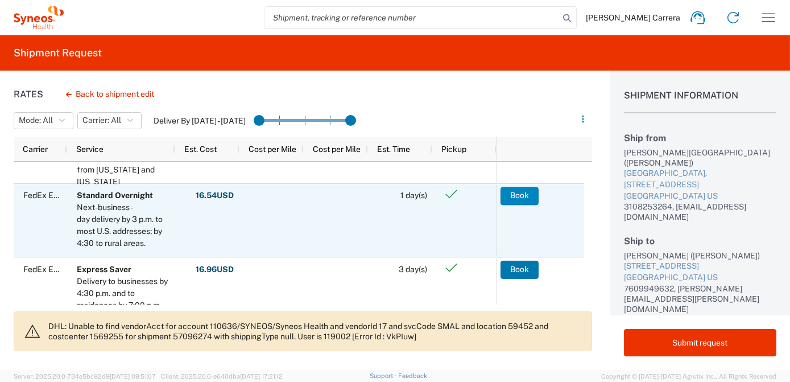
click at [509, 196] on button "Book" at bounding box center [519, 196] width 38 height 18
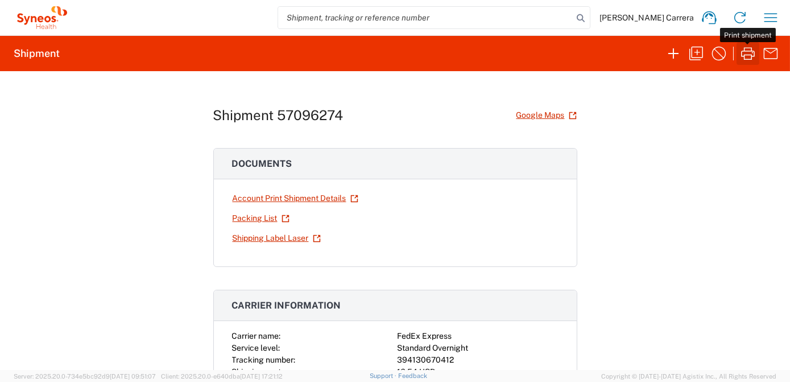
click at [752, 56] on icon "button" at bounding box center [748, 53] width 18 height 18
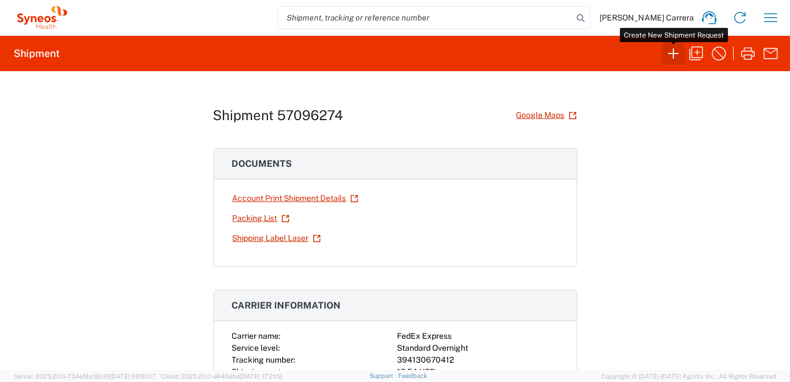
click at [670, 59] on icon "button" at bounding box center [673, 53] width 18 height 18
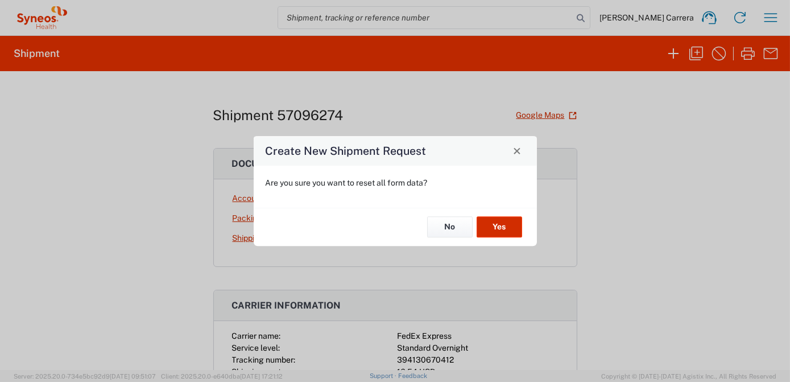
click at [489, 230] on button "Yes" at bounding box center [499, 227] width 45 height 21
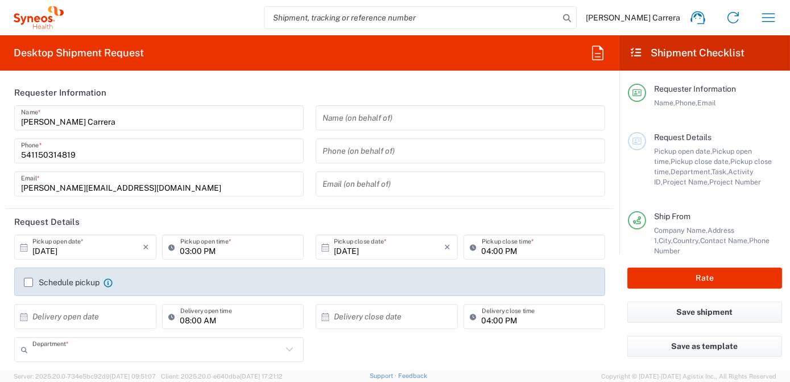
type input "3190"
